Goal: Obtain resource: Download file/media

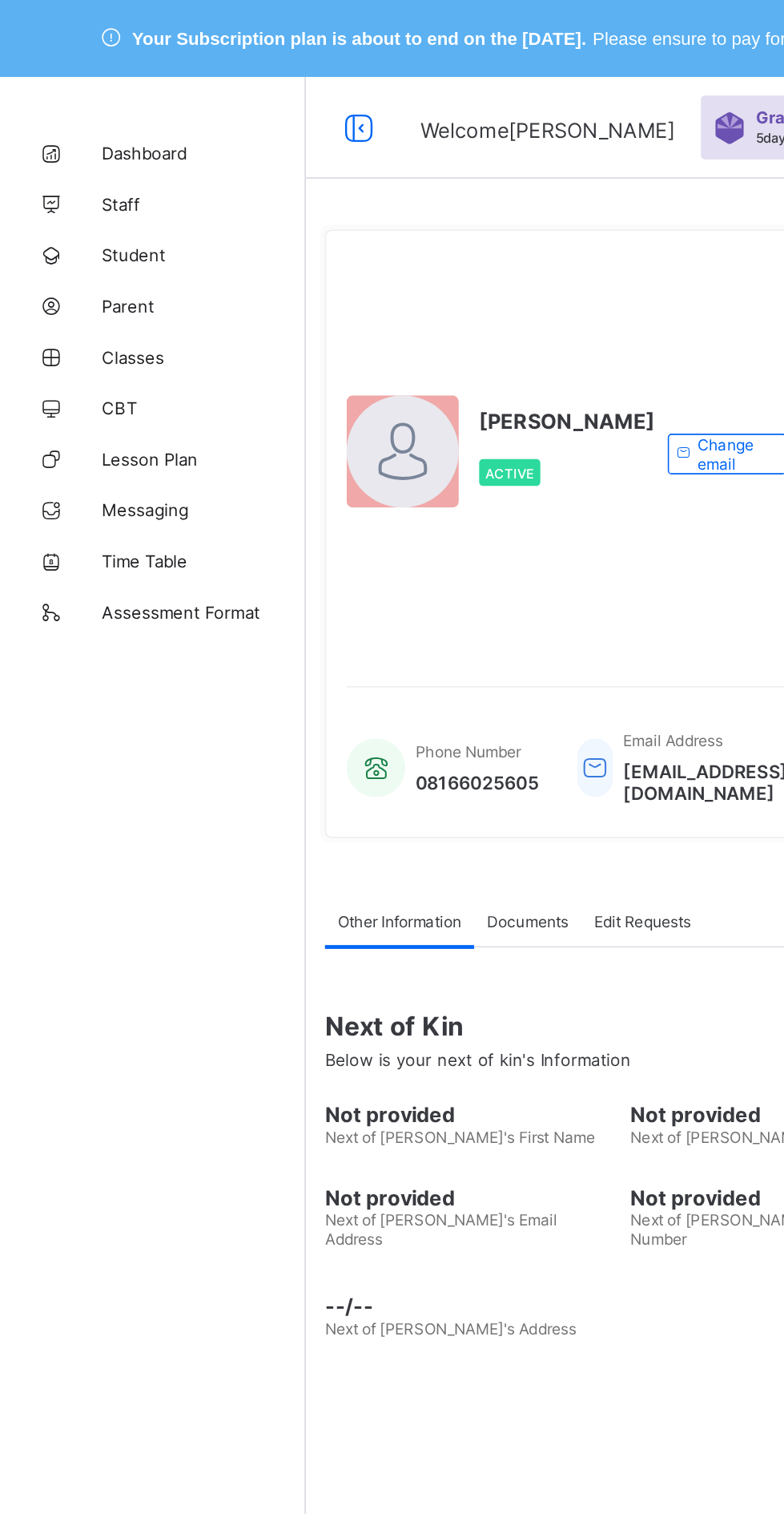
click at [84, 152] on link "Student" at bounding box center [96, 160] width 192 height 32
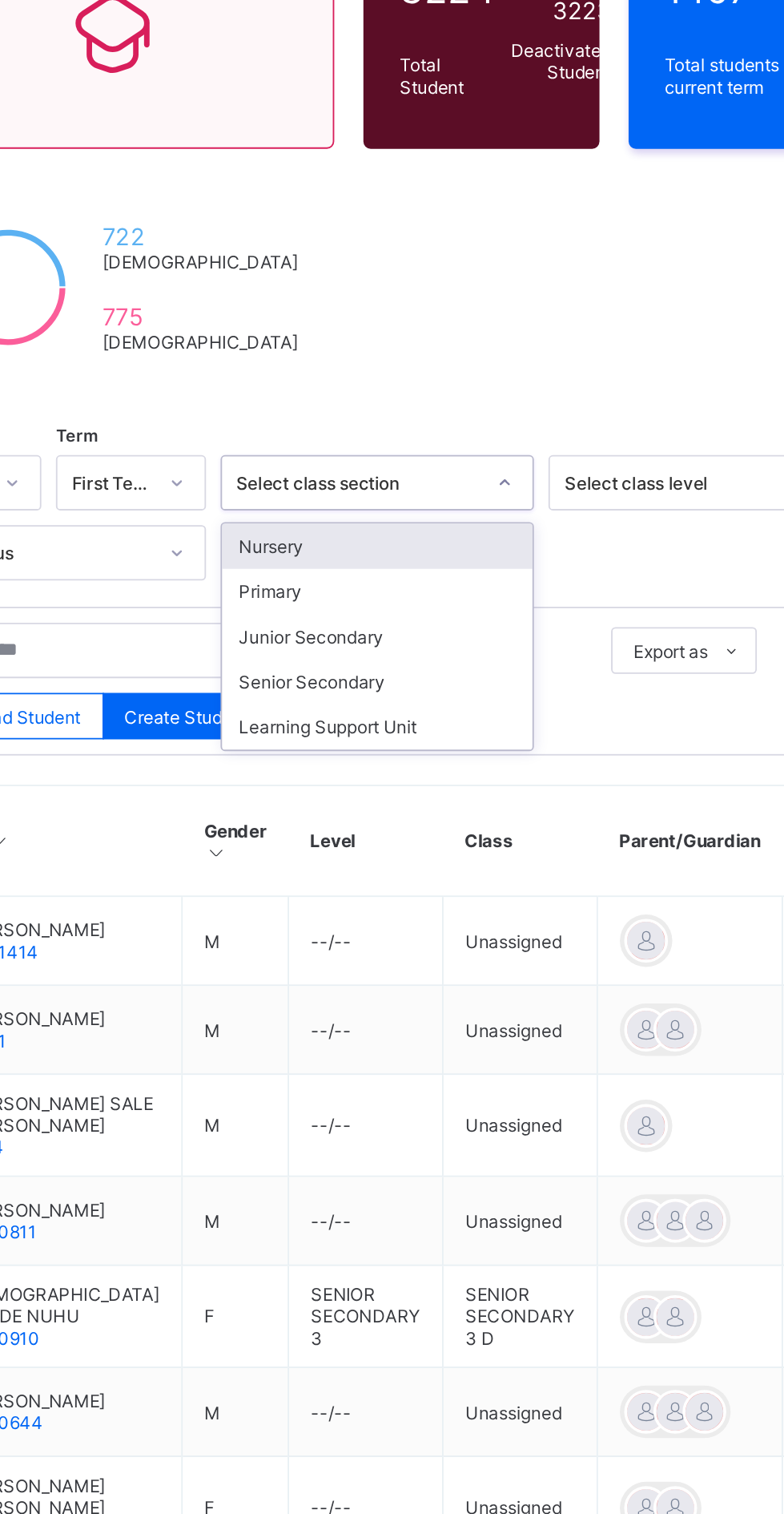
click at [475, 555] on div "Primary" at bounding box center [489, 555] width 172 height 25
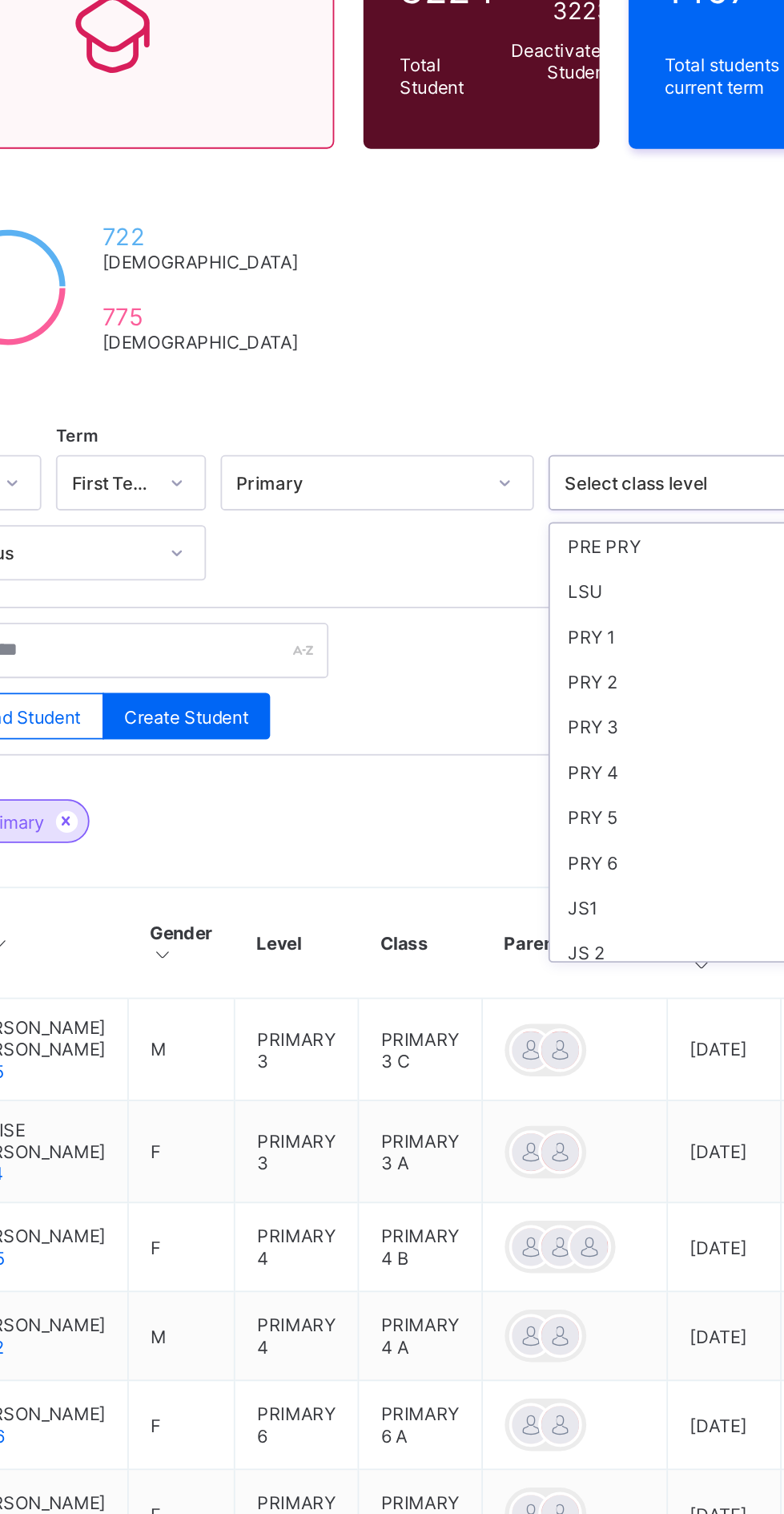
scroll to position [134, 0]
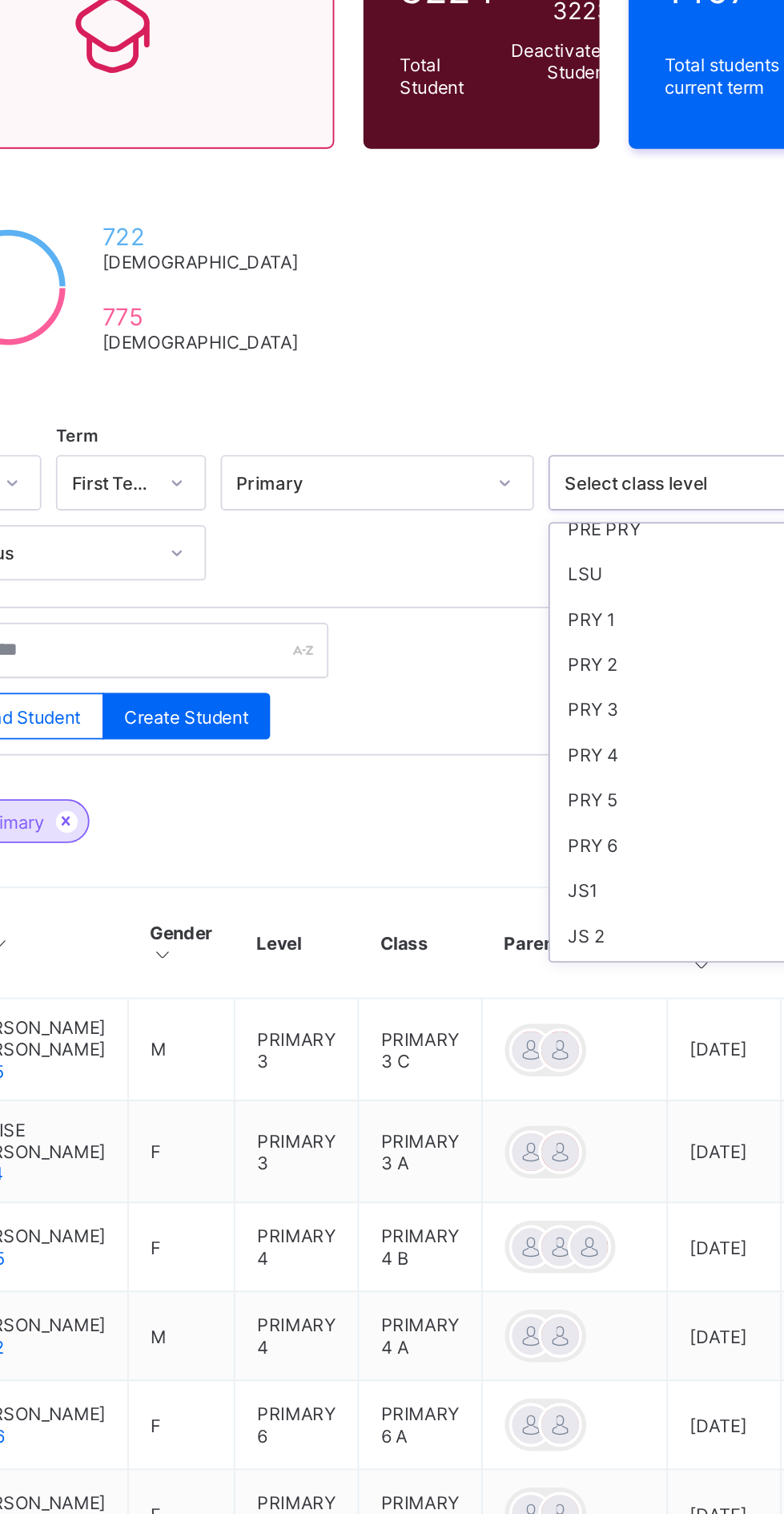
click at [618, 564] on div "PRY 1" at bounding box center [669, 571] width 172 height 25
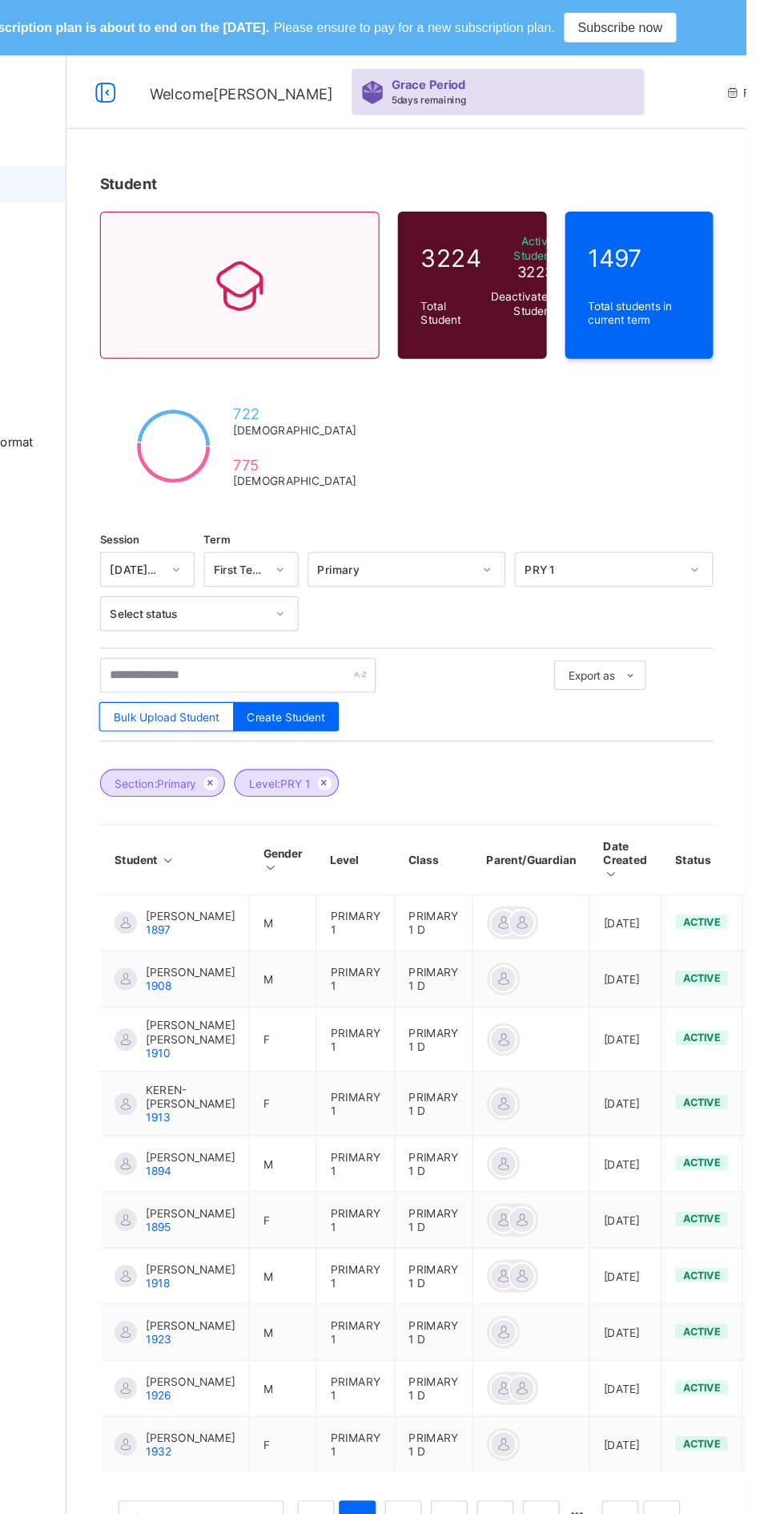
click at [664, 583] on span "Export as" at bounding box center [649, 588] width 40 height 12
click at [0, 0] on li "Pdf Report" at bounding box center [0, 0] width 0 height 0
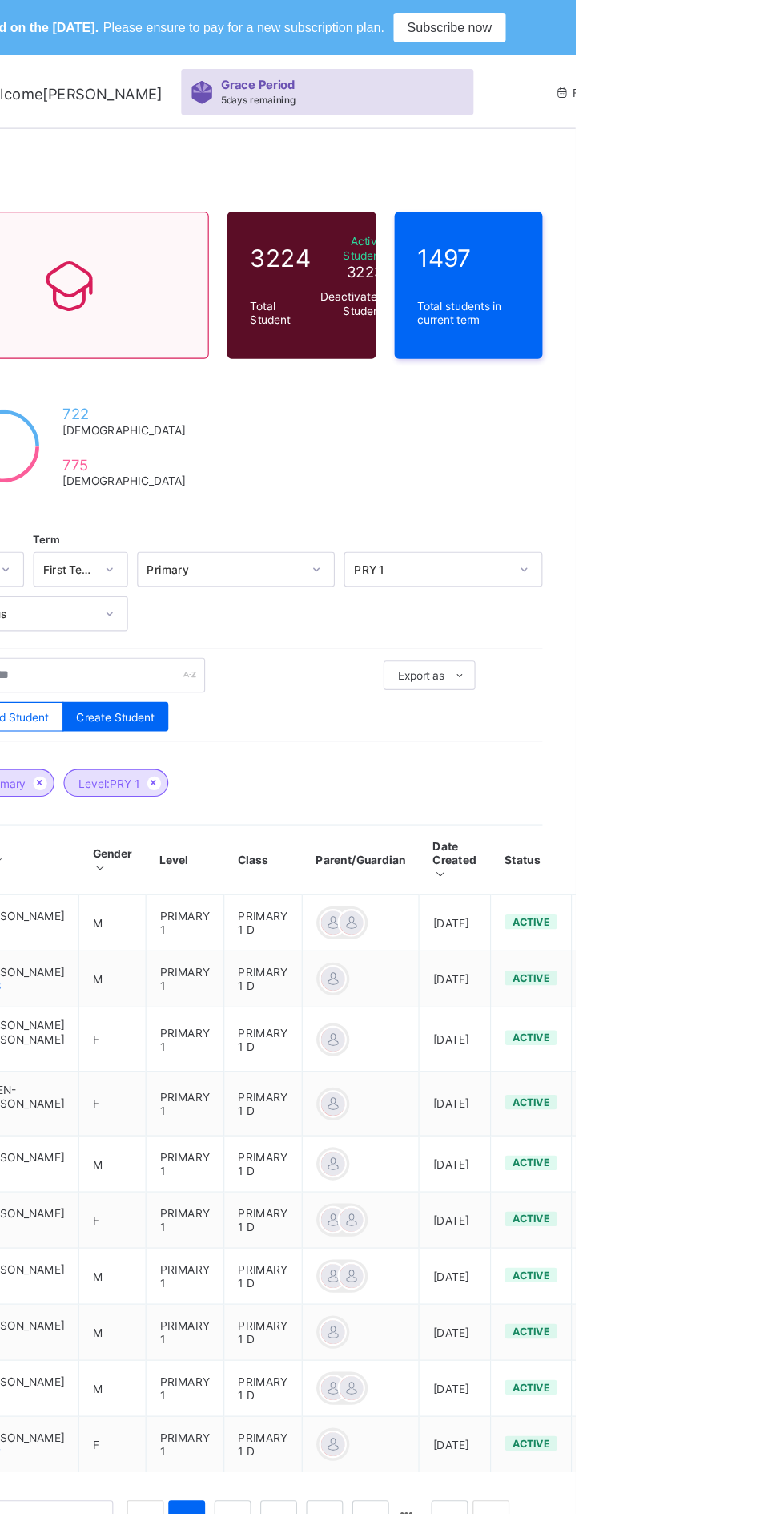
click at [686, 588] on icon at bounding box center [683, 588] width 13 height 12
click at [0, 0] on li "Excel Report" at bounding box center [0, 0] width 0 height 0
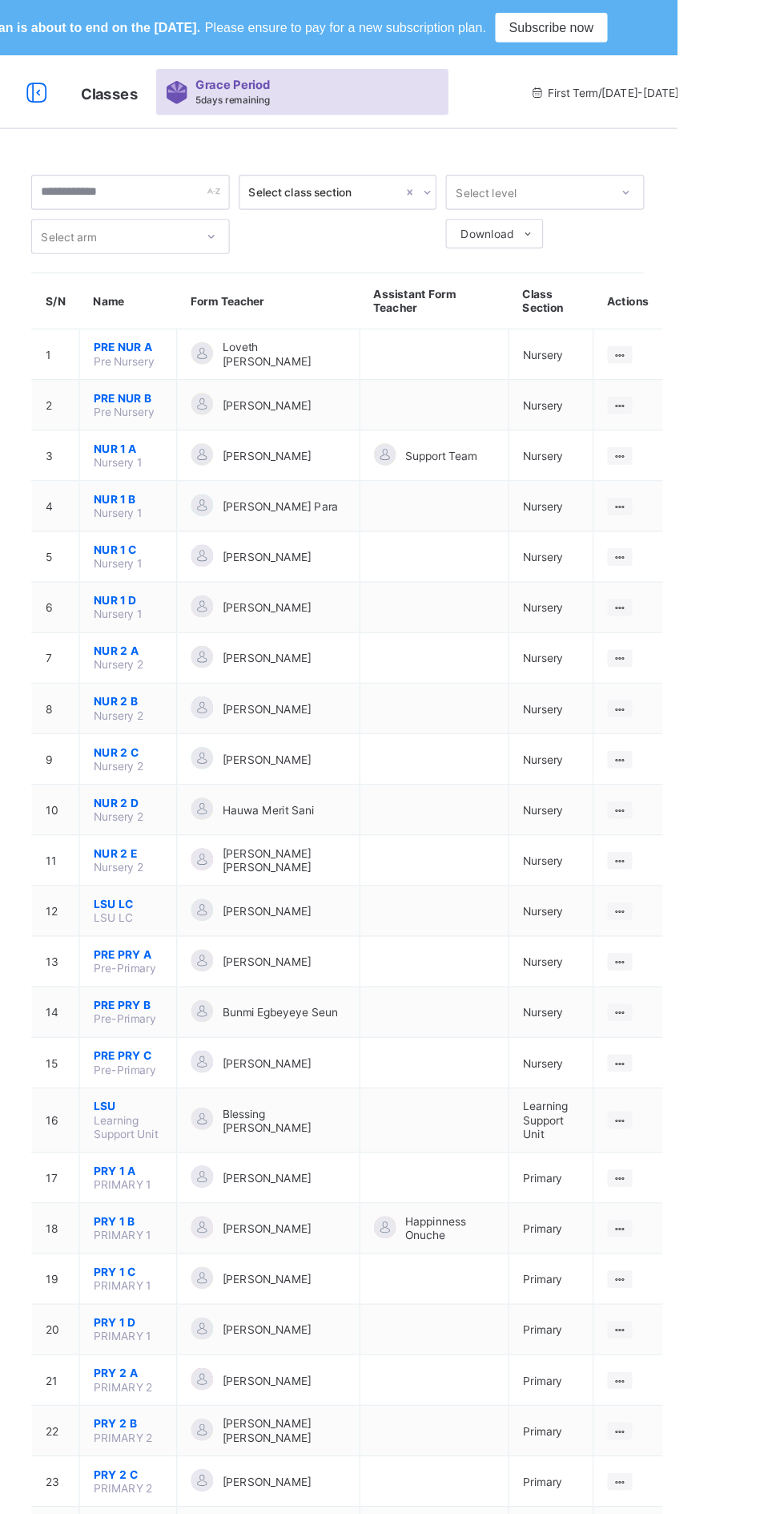
click at [299, 1014] on span "PRY 1 A" at bounding box center [306, 1020] width 60 height 12
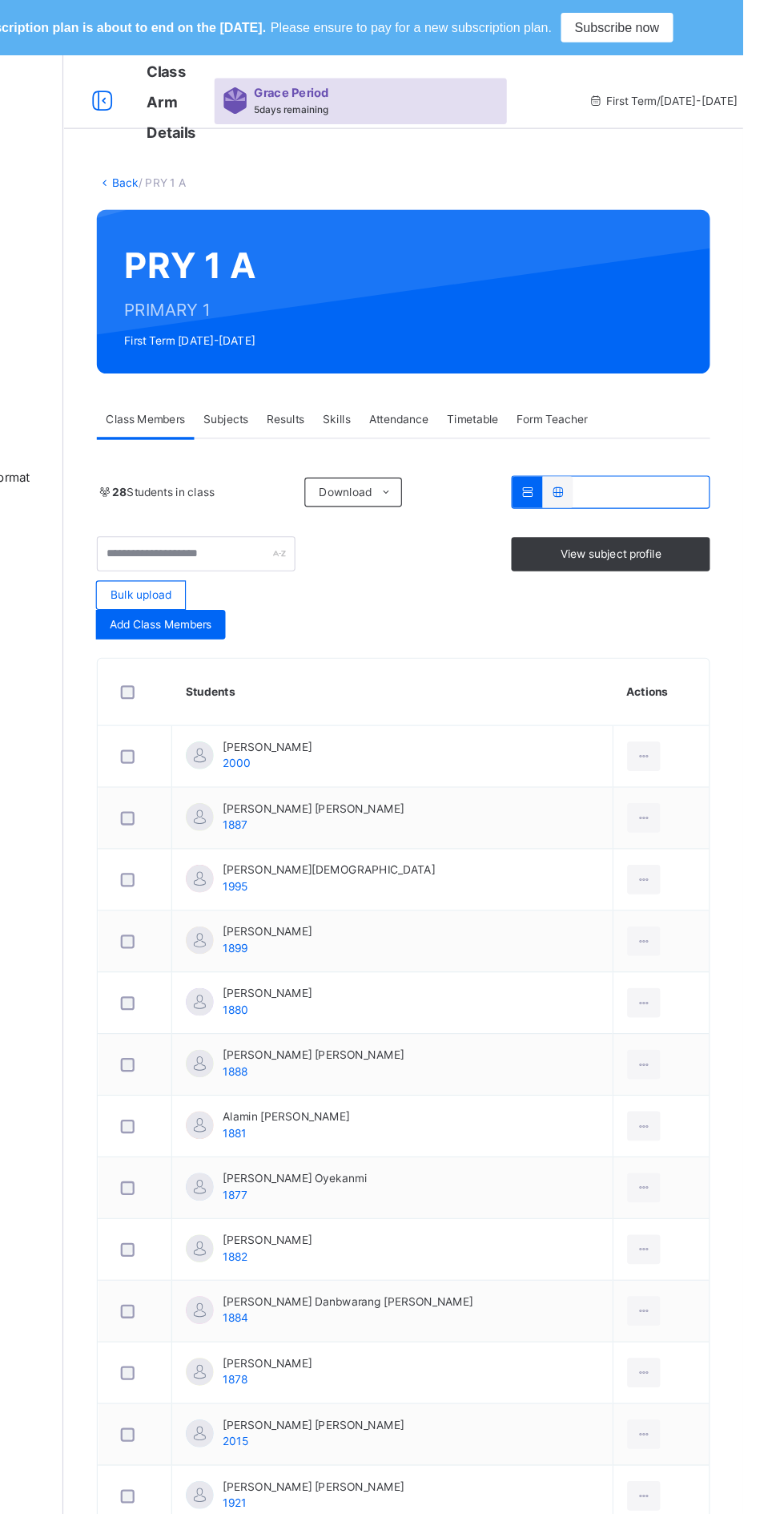
click at [379, 423] on div "28 Students in class" at bounding box center [307, 428] width 173 height 14
click at [443, 428] on span "Download" at bounding box center [437, 428] width 45 height 14
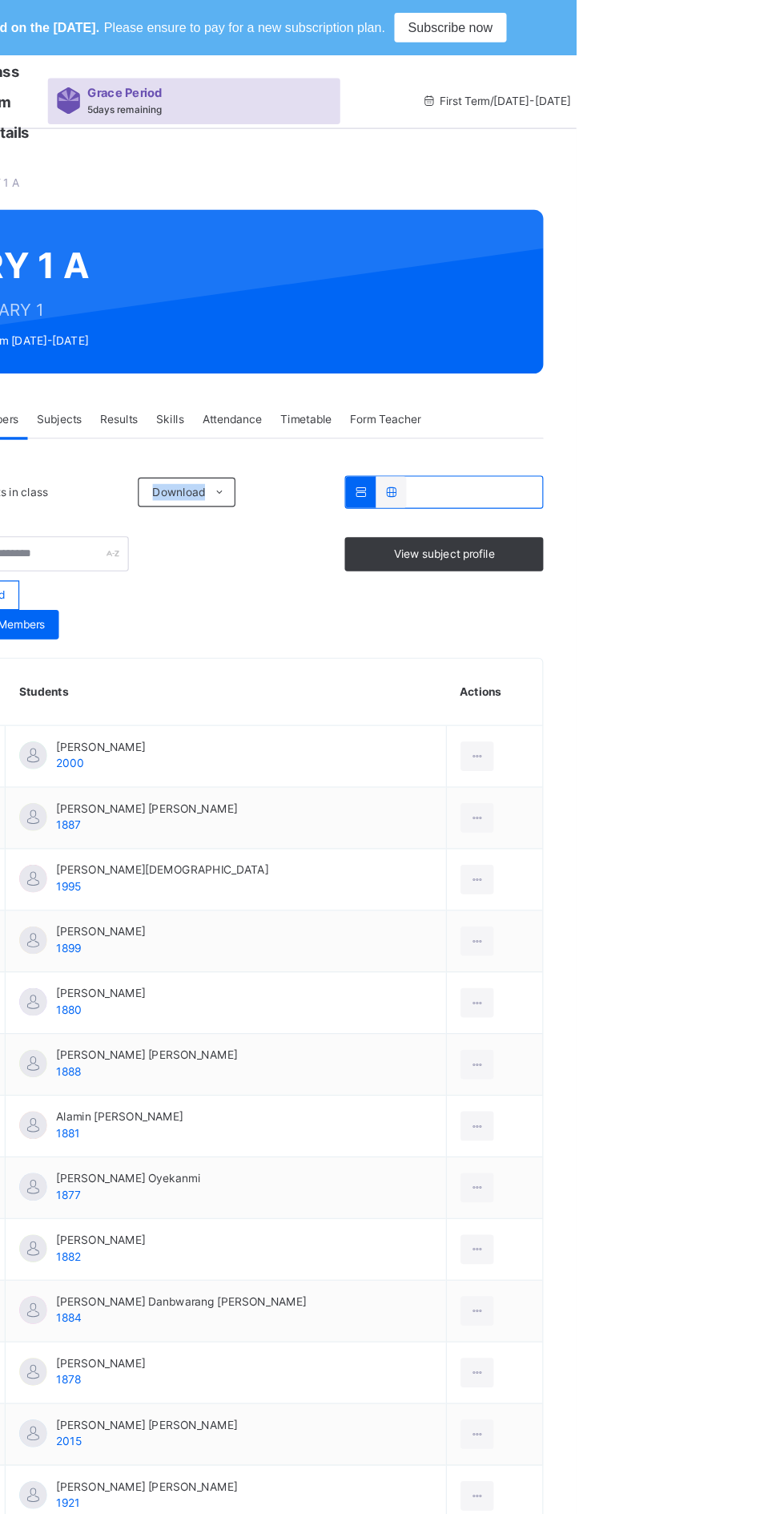
click at [783, 701] on html "Your Subscription plan is about to end on the [DATE]. Please ensure to pay for …" at bounding box center [392, 1112] width 784 height 2224
